Goal: Use online tool/utility

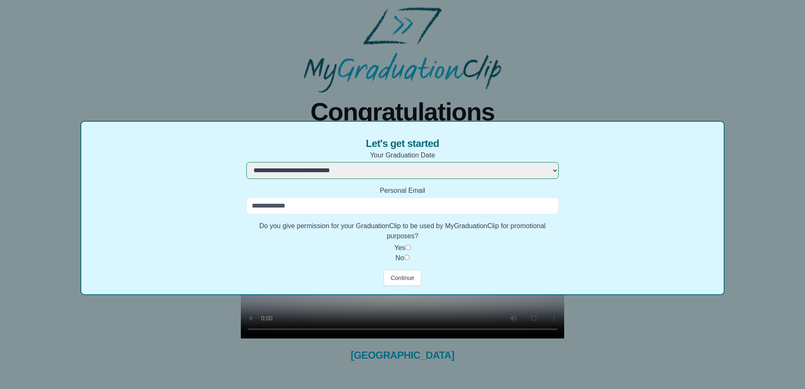
select select "**********"
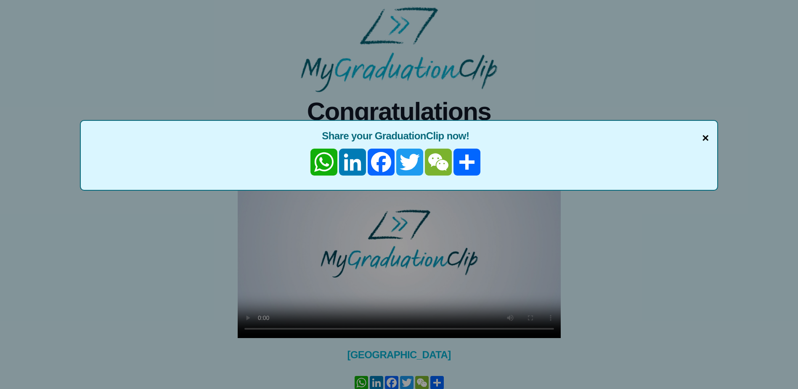
click at [703, 139] on span "×" at bounding box center [705, 138] width 7 height 18
